Goal: Find specific page/section: Find specific page/section

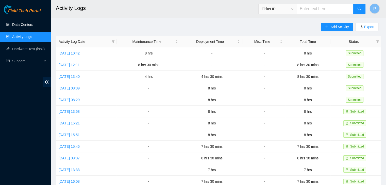
click at [26, 24] on link "Data Centers" at bounding box center [22, 25] width 21 height 4
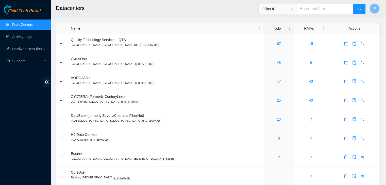
click at [29, 129] on div "Field Tech Portal Data Centers Activity Logs Hardware Test (isok) Support" at bounding box center [25, 95] width 51 height 180
click at [25, 37] on link "Activity Logs" at bounding box center [22, 37] width 20 height 4
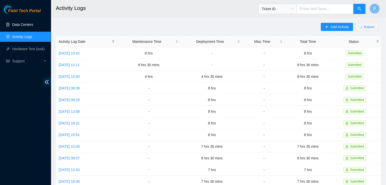
click at [28, 27] on link "Data Centers" at bounding box center [22, 25] width 21 height 4
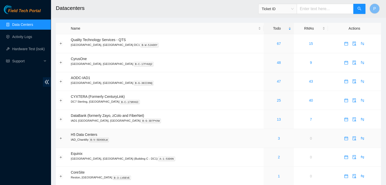
click at [266, 138] on div "3" at bounding box center [278, 139] width 25 height 6
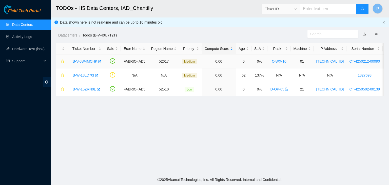
click at [82, 62] on link "B-V-5W4MCHK" at bounding box center [85, 61] width 25 height 4
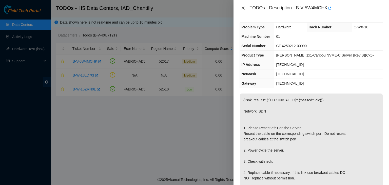
click at [244, 8] on icon "close" at bounding box center [243, 8] width 4 height 4
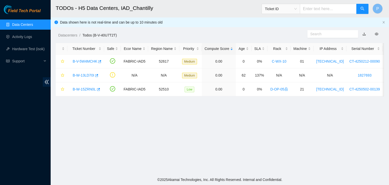
click at [29, 23] on link "Data Centers" at bounding box center [22, 25] width 21 height 4
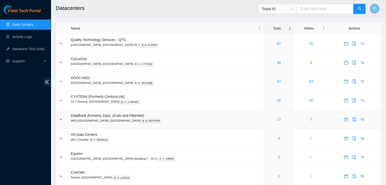
click at [277, 120] on link "13" at bounding box center [279, 119] width 4 height 4
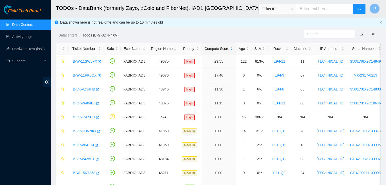
click at [33, 23] on link "Data Centers" at bounding box center [22, 25] width 21 height 4
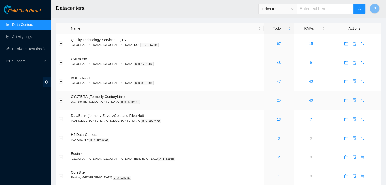
click at [277, 100] on link "25" at bounding box center [279, 100] width 4 height 4
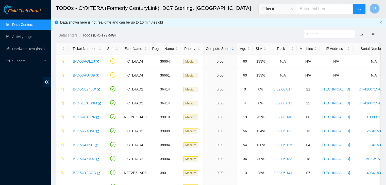
click at [26, 25] on link "Data Centers" at bounding box center [22, 25] width 21 height 4
